Goal: Information Seeking & Learning: Learn about a topic

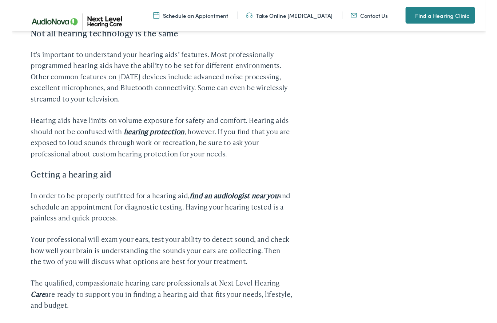
scroll to position [997, 0]
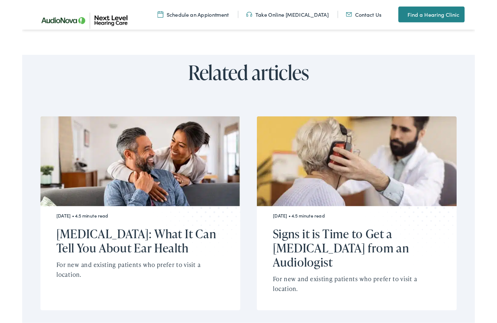
scroll to position [1447, 0]
click at [182, 265] on h2 "[MEDICAL_DATA]: What It Can Tell You About Ear Health" at bounding box center [125, 264] width 176 height 31
click at [110, 249] on h2 "[MEDICAL_DATA]: What It Can Tell You About Ear Health" at bounding box center [125, 264] width 176 height 31
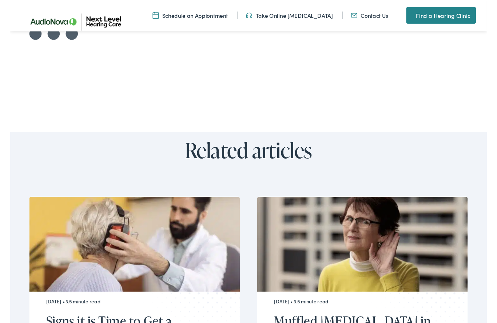
scroll to position [1241, 0]
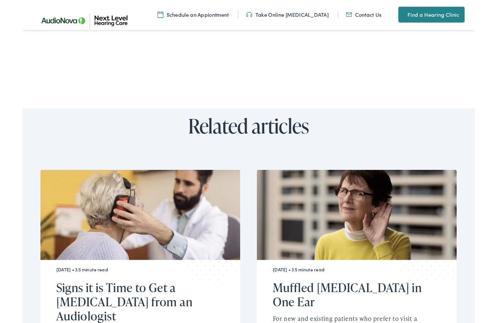
click at [256, 266] on div "May 27, 2024 • 3.5 minute read Signs it is Time to Get a Hearing Test from an A…" at bounding box center [248, 284] width 457 height 268
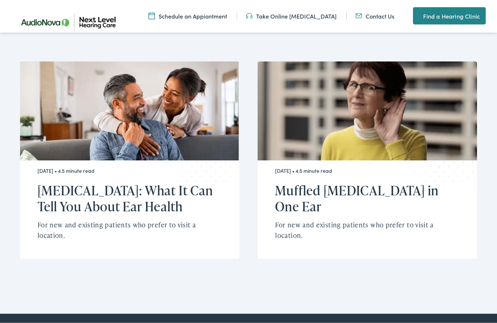
scroll to position [1644, 0]
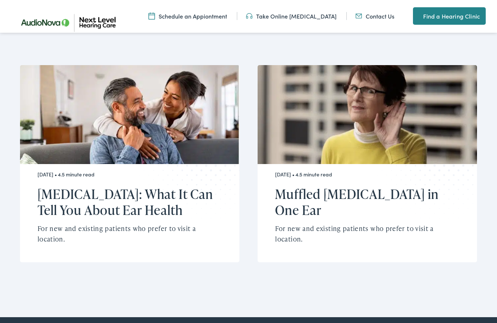
click at [156, 112] on img at bounding box center [129, 114] width 219 height 99
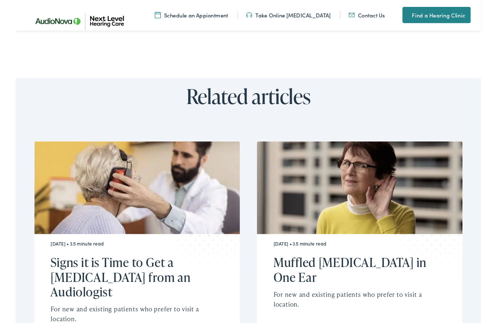
scroll to position [1266, 0]
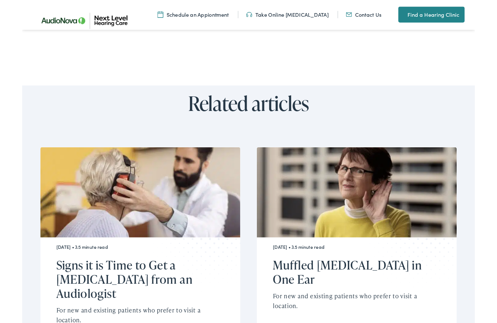
click at [401, 283] on h2 "Muffled [MEDICAL_DATA] in One Ear" at bounding box center [363, 298] width 176 height 31
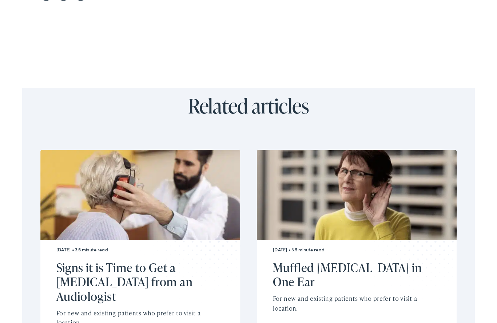
scroll to position [1298, 0]
